Goal: Task Accomplishment & Management: Complete application form

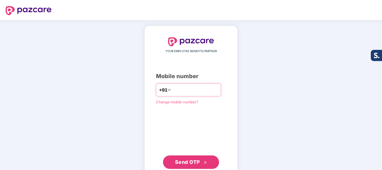
click at [197, 89] on input "number" at bounding box center [195, 89] width 46 height 9
type input "**********"
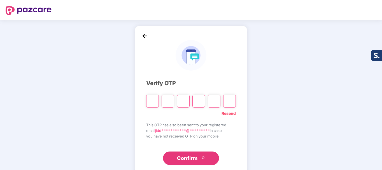
type input "*"
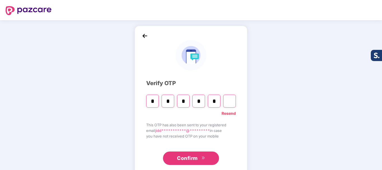
type input "*"
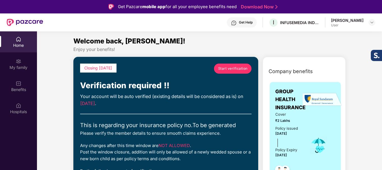
click at [231, 69] on span "Start verification" at bounding box center [232, 68] width 29 height 5
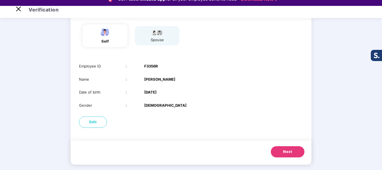
scroll to position [13, 0]
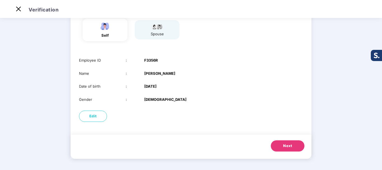
click at [290, 146] on span "Next" at bounding box center [287, 146] width 9 height 6
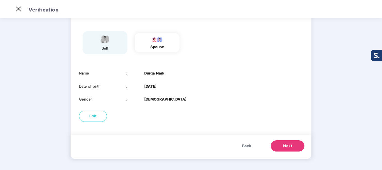
click at [290, 141] on button "Next" at bounding box center [288, 145] width 34 height 11
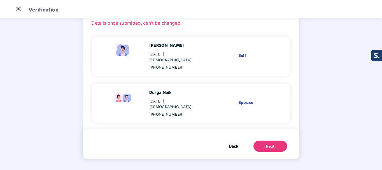
scroll to position [26, 0]
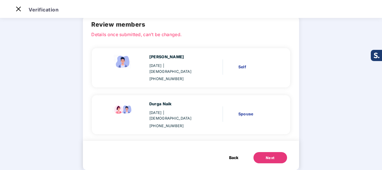
click at [274, 152] on button "Next" at bounding box center [270, 157] width 34 height 11
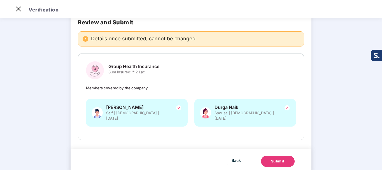
scroll to position [41, 0]
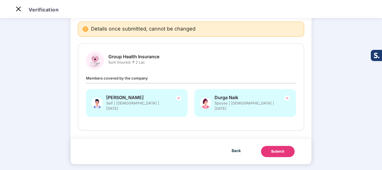
click at [282, 149] on div "Submit" at bounding box center [277, 152] width 13 height 6
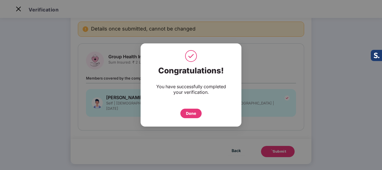
click at [195, 115] on div "Done" at bounding box center [191, 113] width 10 height 6
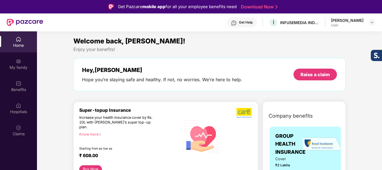
drag, startPoint x: 360, startPoint y: 22, endPoint x: 361, endPoint y: 18, distance: 3.5
click at [360, 21] on div "[PERSON_NAME]" at bounding box center [347, 20] width 32 height 5
click at [360, 20] on div "[PERSON_NAME]" at bounding box center [347, 20] width 32 height 5
click at [345, 23] on div "Get Help I INFUSEMEDIA INDIA PRIVATE LIMITED [PERSON_NAME] User" at bounding box center [209, 22] width 332 height 18
click at [350, 22] on div "[PERSON_NAME]" at bounding box center [347, 20] width 32 height 5
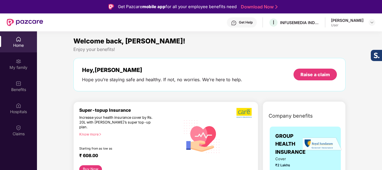
click at [363, 23] on div "User" at bounding box center [347, 25] width 32 height 4
click at [358, 20] on div "[PERSON_NAME]" at bounding box center [347, 20] width 32 height 5
click at [313, 29] on div "Get Help I INFUSEMEDIA INDIA PRIVATE LIMITED [PERSON_NAME] User" at bounding box center [209, 22] width 332 height 18
click at [311, 19] on div "I INFUSEMEDIA INDIA PRIVATE LIMITED" at bounding box center [293, 23] width 51 height 10
click at [356, 21] on div "[PERSON_NAME]" at bounding box center [347, 20] width 32 height 5
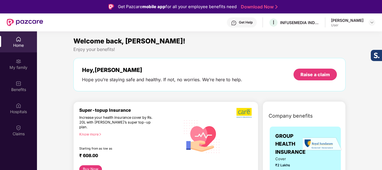
click at [11, 48] on div "Home" at bounding box center [18, 46] width 37 height 6
click at [360, 24] on div "User" at bounding box center [347, 25] width 32 height 4
click at [356, 27] on div "User" at bounding box center [347, 25] width 32 height 4
